Goal: Find specific page/section: Find specific page/section

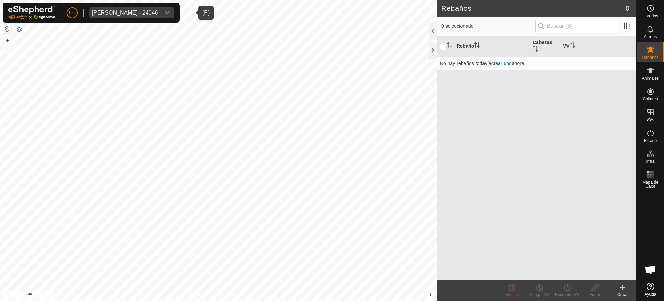
click at [127, 9] on span "[PERSON_NAME] - 24046" at bounding box center [124, 12] width 71 height 11
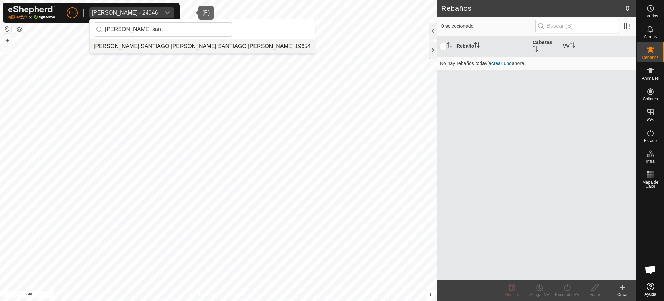
type input "[PERSON_NAME] sant"
click at [160, 47] on li "[PERSON_NAME] SANTIAGO [PERSON_NAME] SANTIAGO [PERSON_NAME] 19654" at bounding box center [202, 46] width 225 height 14
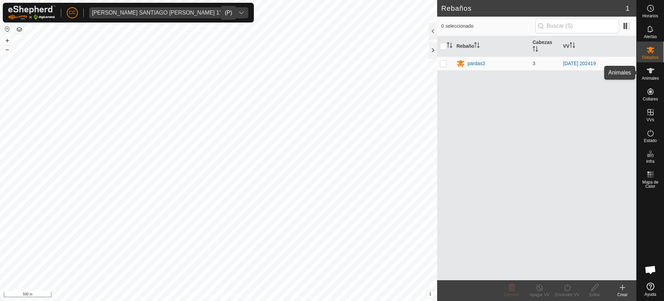
click at [660, 76] on div "Animales" at bounding box center [650, 72] width 27 height 21
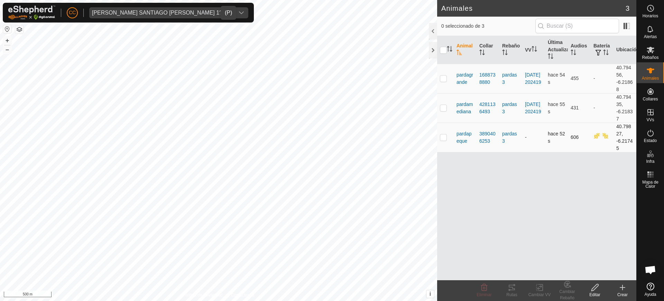
click at [444, 138] on p-checkbox at bounding box center [443, 137] width 7 height 6
checkbox input "true"
click at [629, 31] on span at bounding box center [627, 25] width 11 height 11
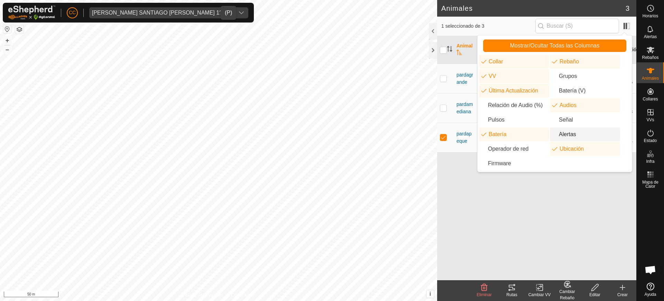
click at [573, 132] on li "Alertas" at bounding box center [585, 134] width 70 height 14
click at [527, 205] on div "Animal Collar Rebaño VV Última Actualización Audios Batería Alertas Ubicación p…" at bounding box center [536, 158] width 199 height 244
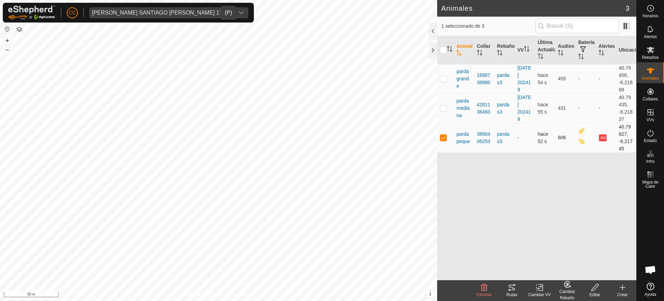
drag, startPoint x: 618, startPoint y: 126, endPoint x: 627, endPoint y: 148, distance: 23.6
click at [627, 148] on td "40.79827, -6.21745" at bounding box center [626, 137] width 20 height 29
